Goal: Information Seeking & Learning: Learn about a topic

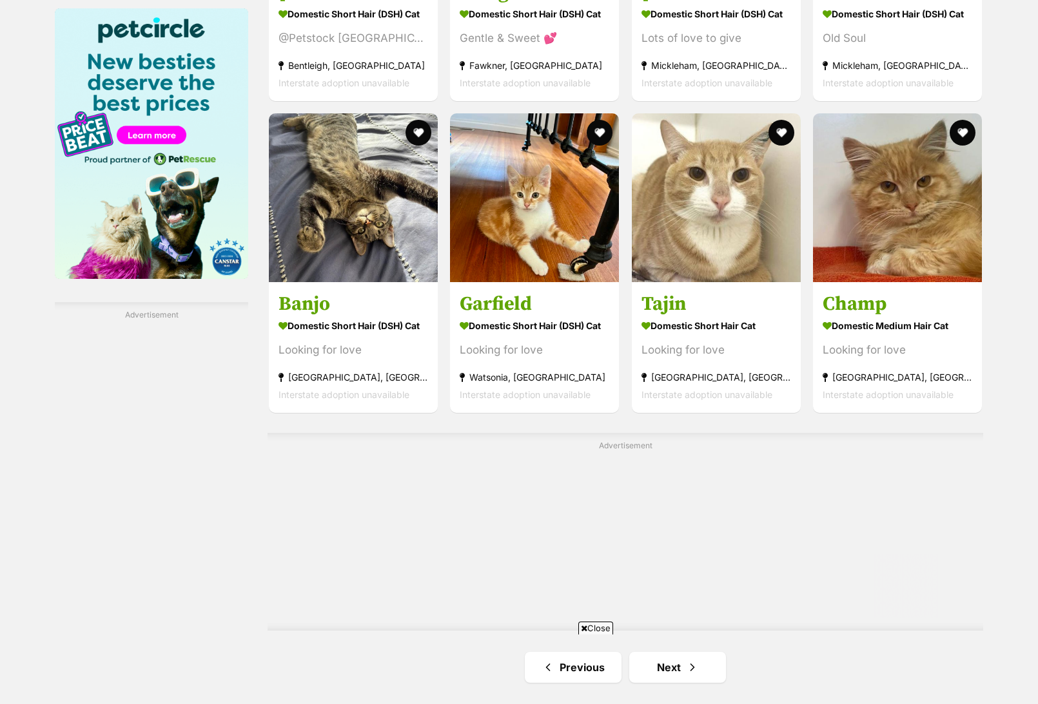
scroll to position [2062, 0]
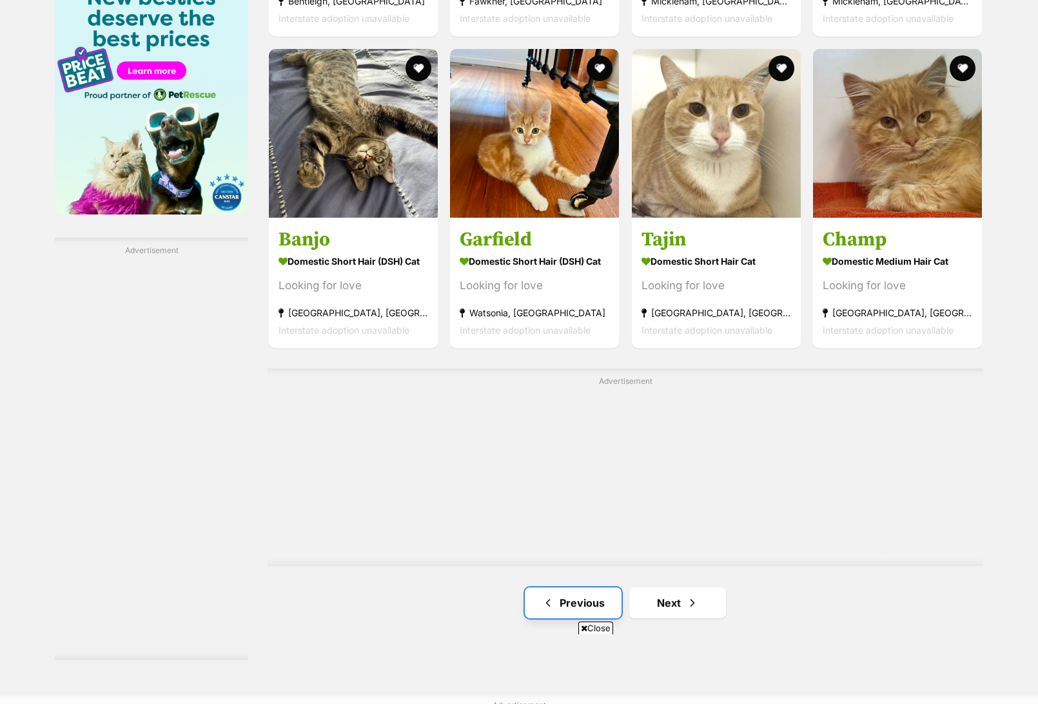
click at [575, 599] on link "Previous" at bounding box center [573, 603] width 97 height 31
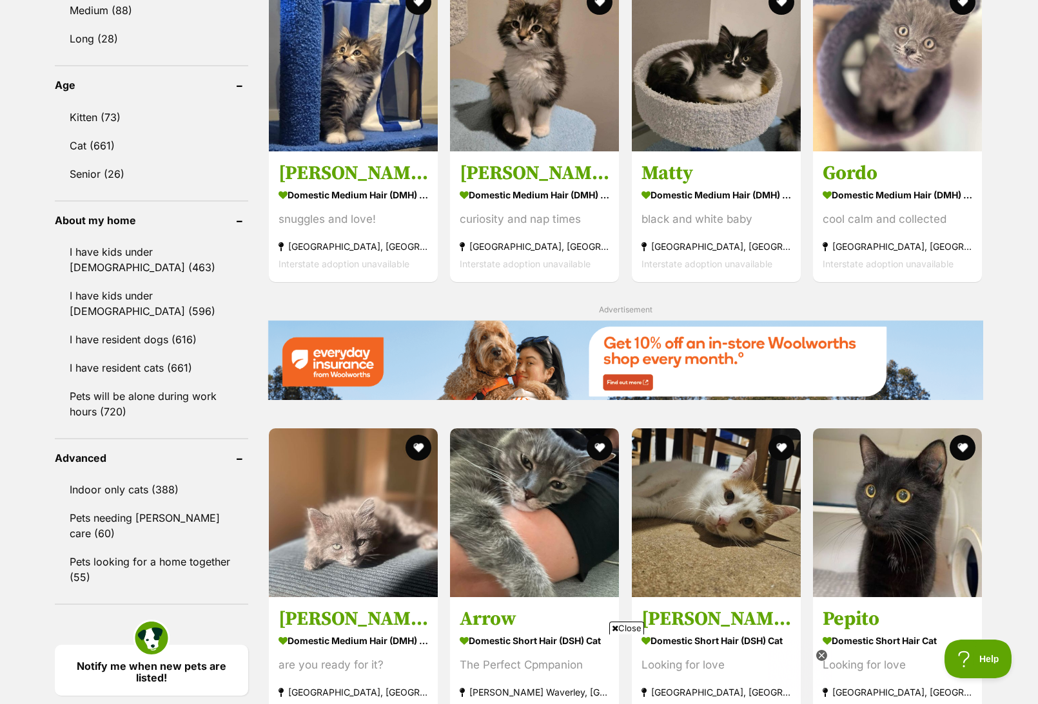
scroll to position [1482, 0]
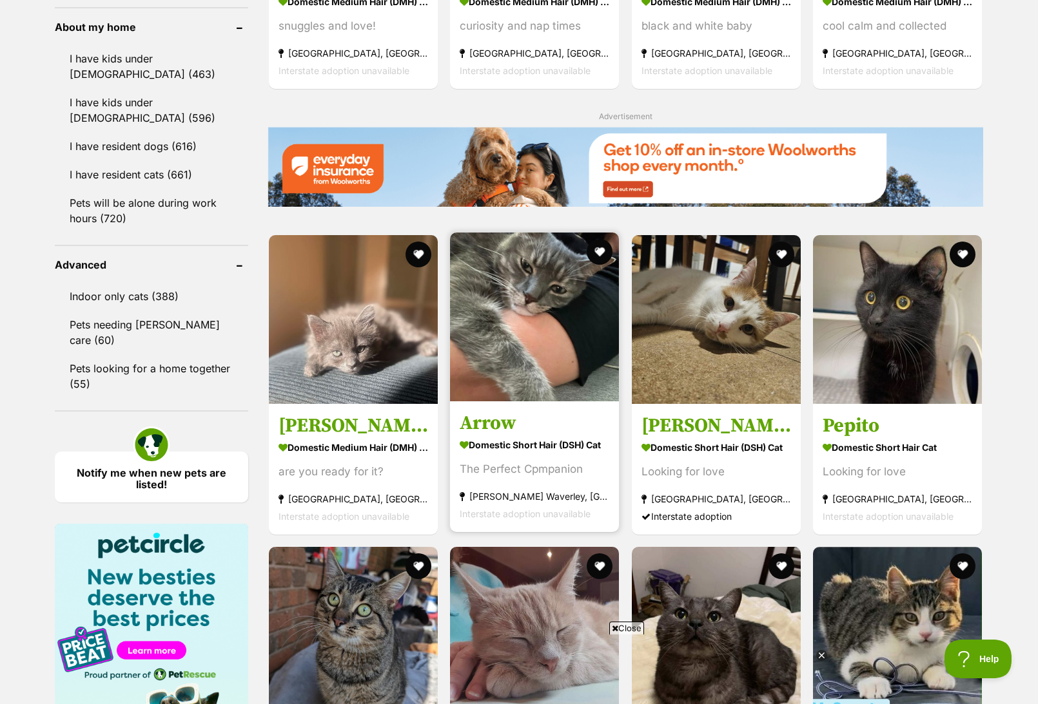
click at [520, 299] on img at bounding box center [534, 317] width 169 height 169
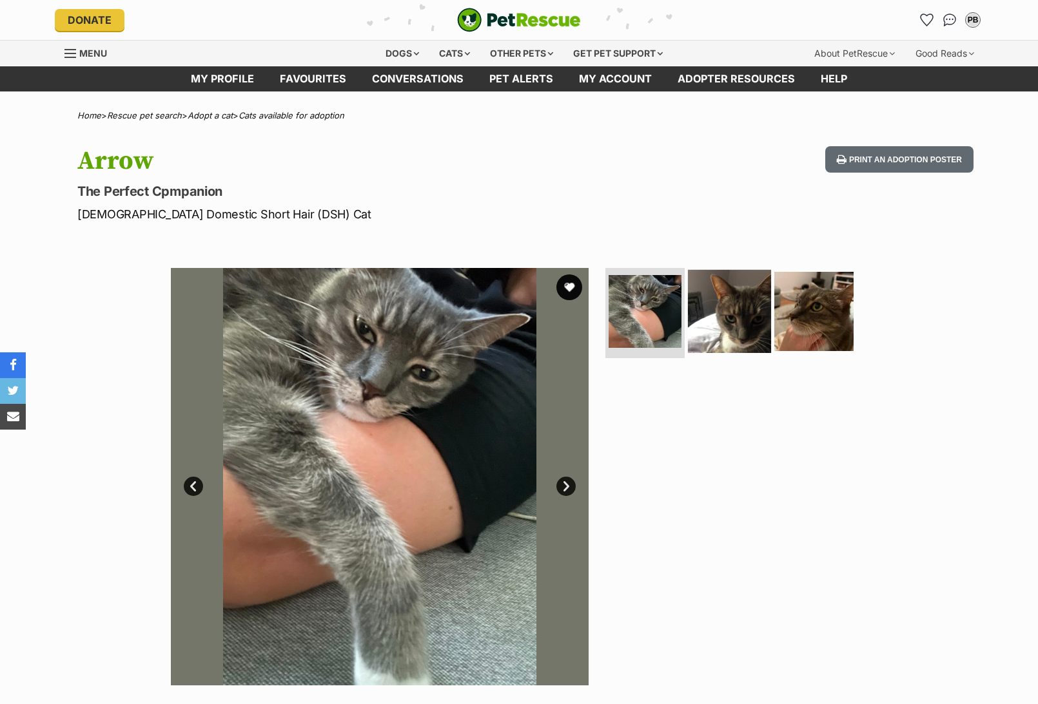
click at [705, 302] on img at bounding box center [729, 311] width 83 height 83
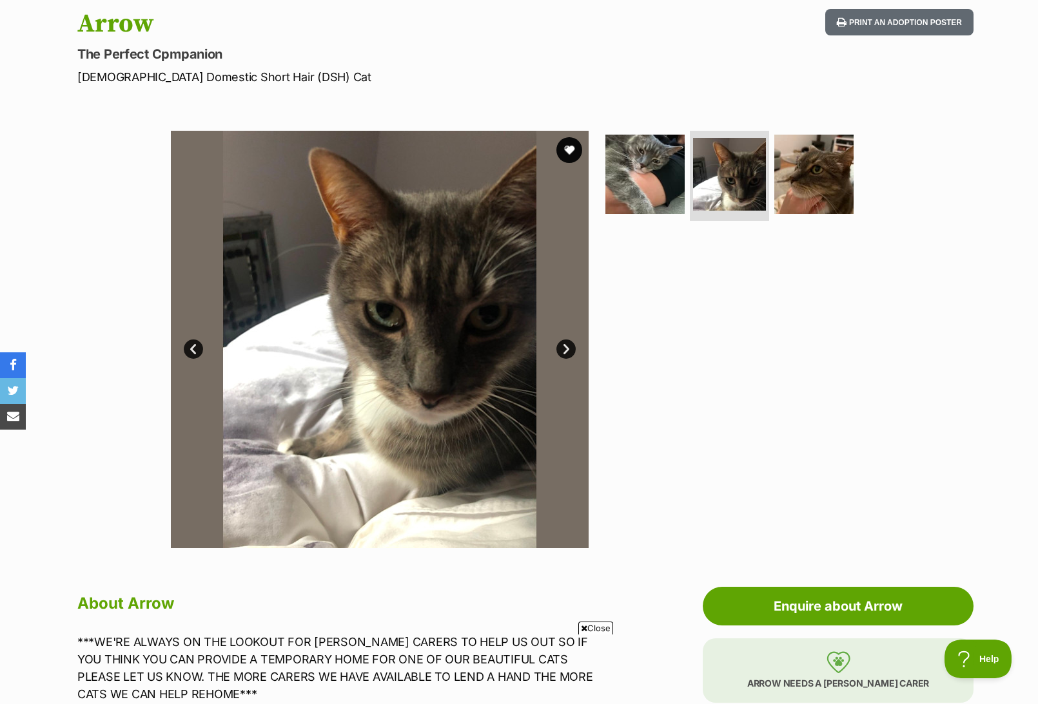
scroll to position [129, 0]
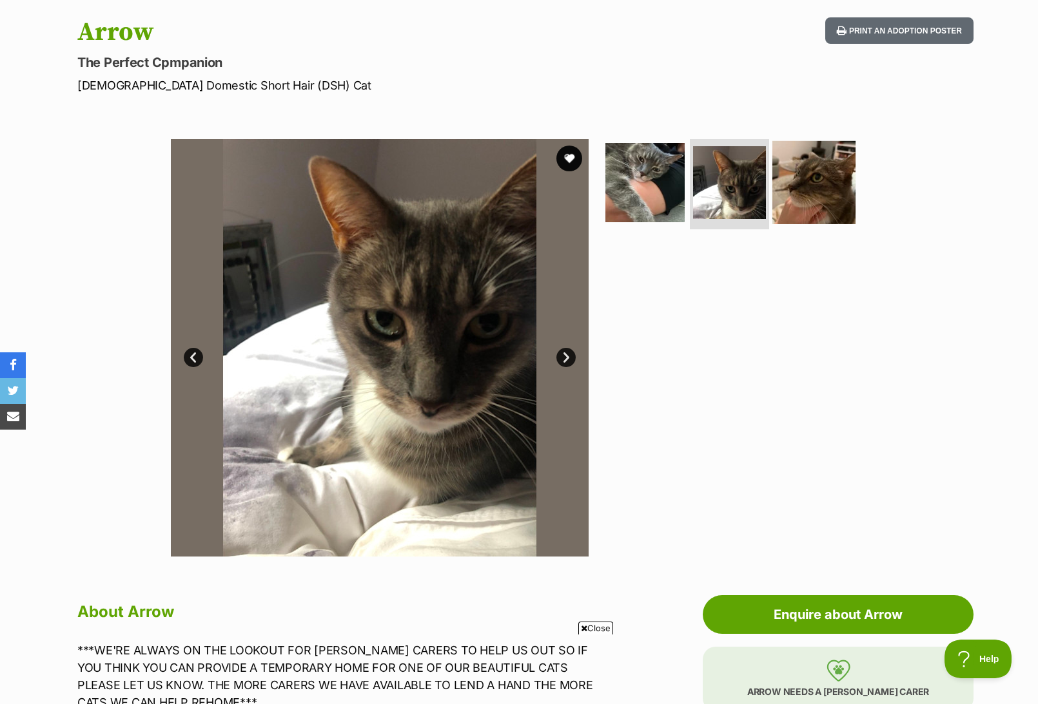
click at [788, 189] on img at bounding box center [813, 182] width 83 height 83
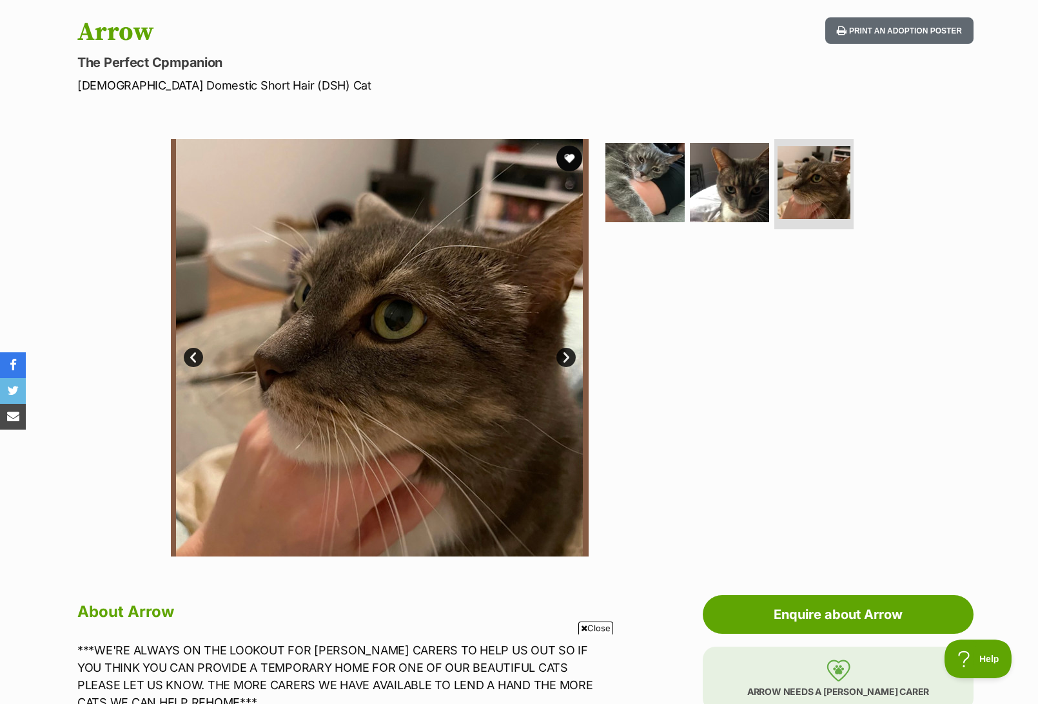
click at [568, 361] on link "Next" at bounding box center [565, 357] width 19 height 19
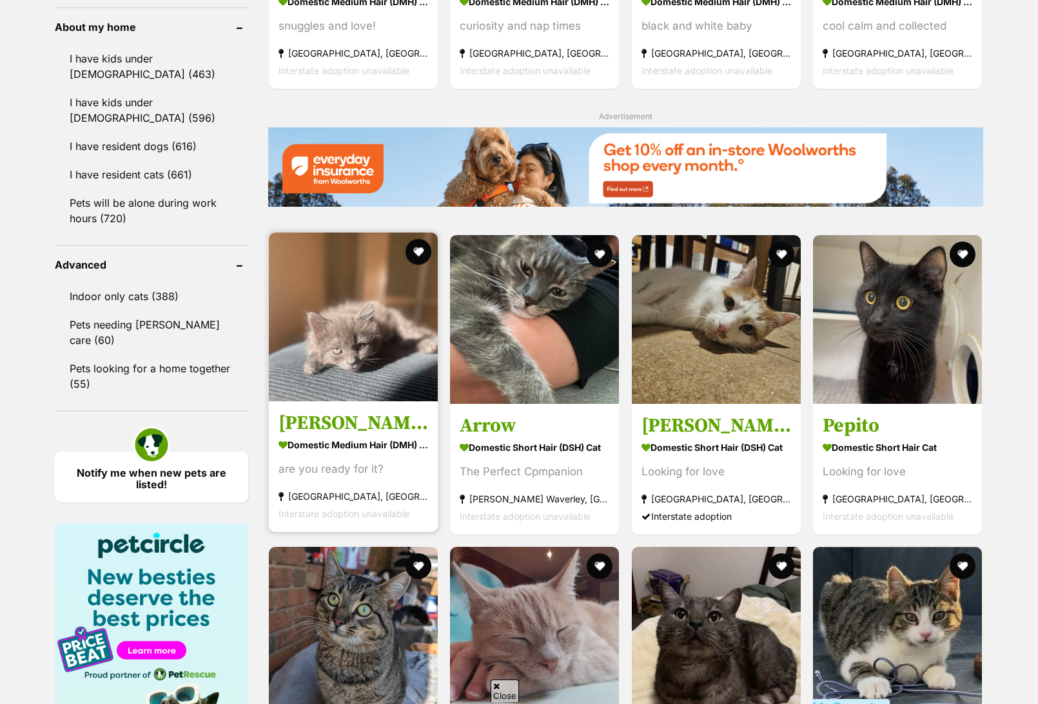
click at [365, 325] on img at bounding box center [353, 317] width 169 height 169
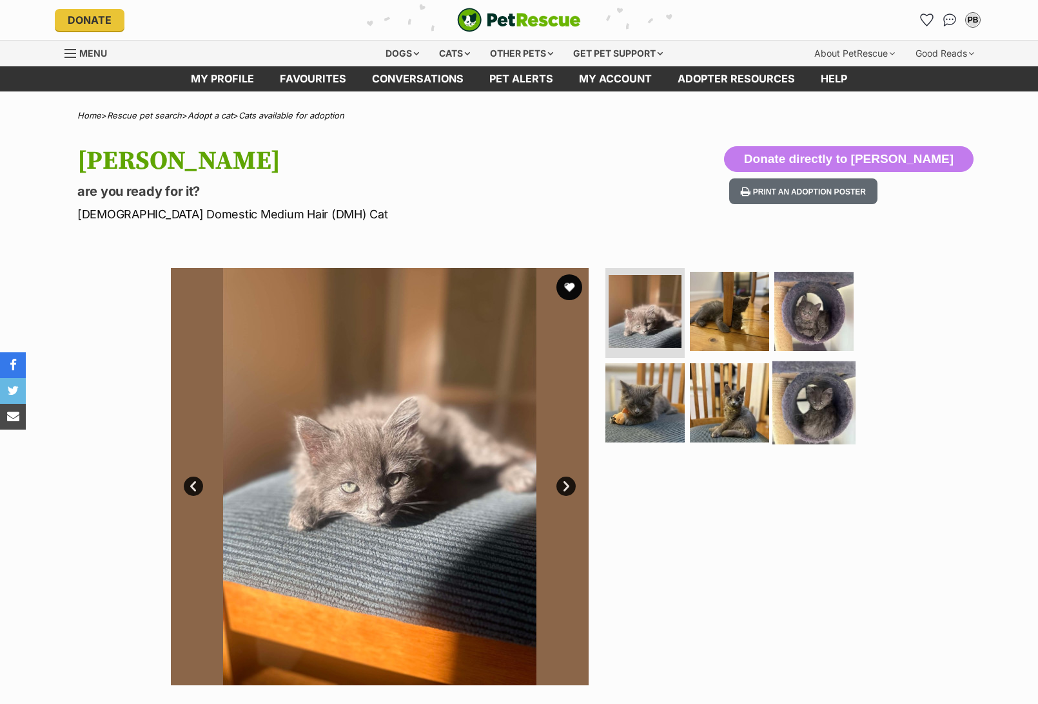
click at [821, 406] on img at bounding box center [813, 402] width 83 height 83
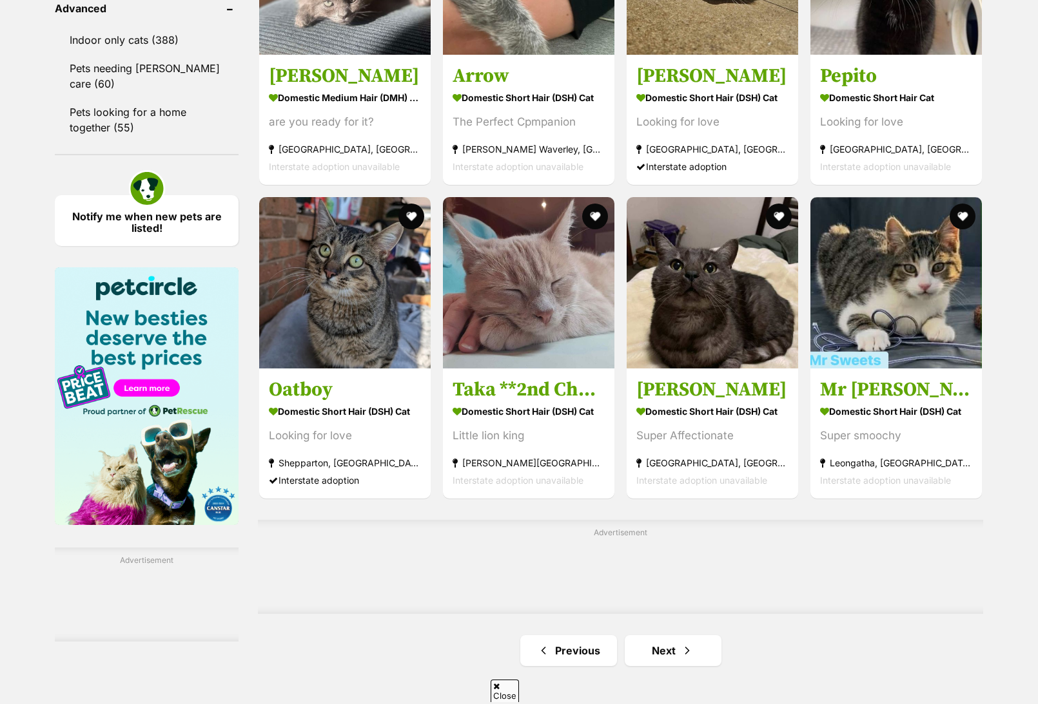
scroll to position [1998, 0]
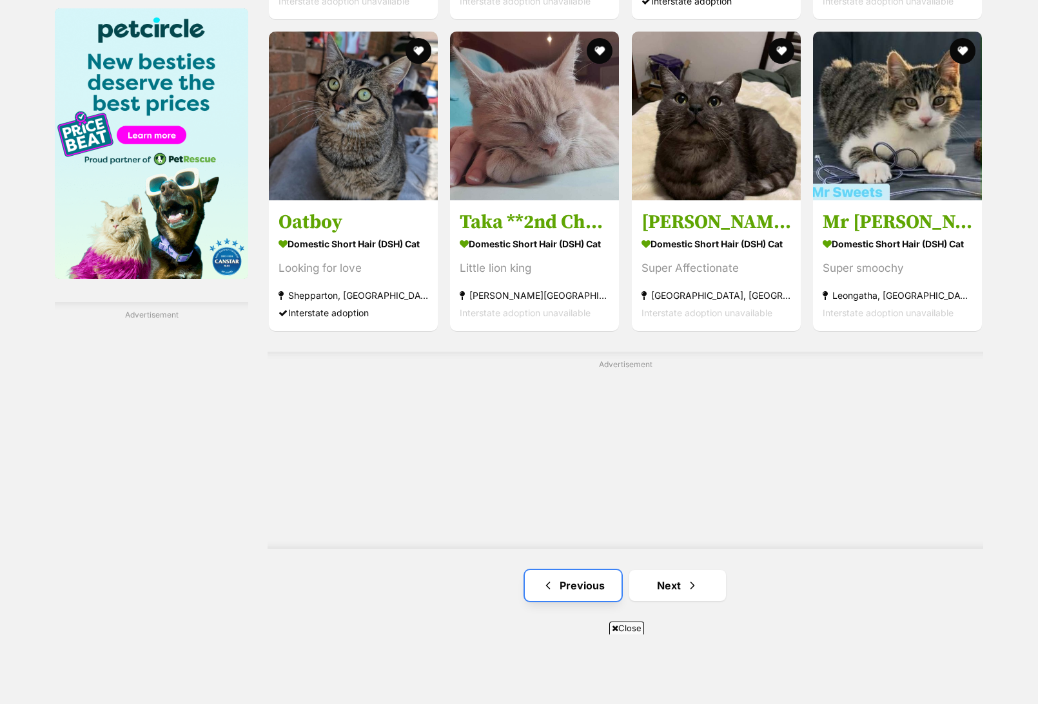
click at [575, 571] on link "Previous" at bounding box center [573, 585] width 97 height 31
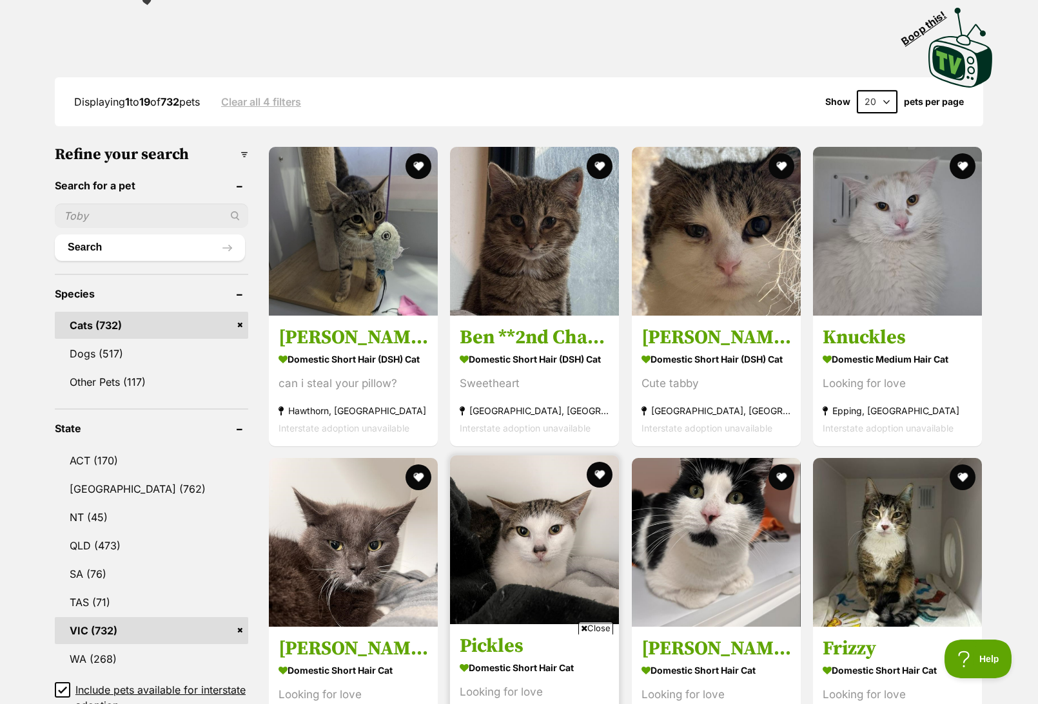
scroll to position [64, 0]
